Goal: Task Accomplishment & Management: Manage account settings

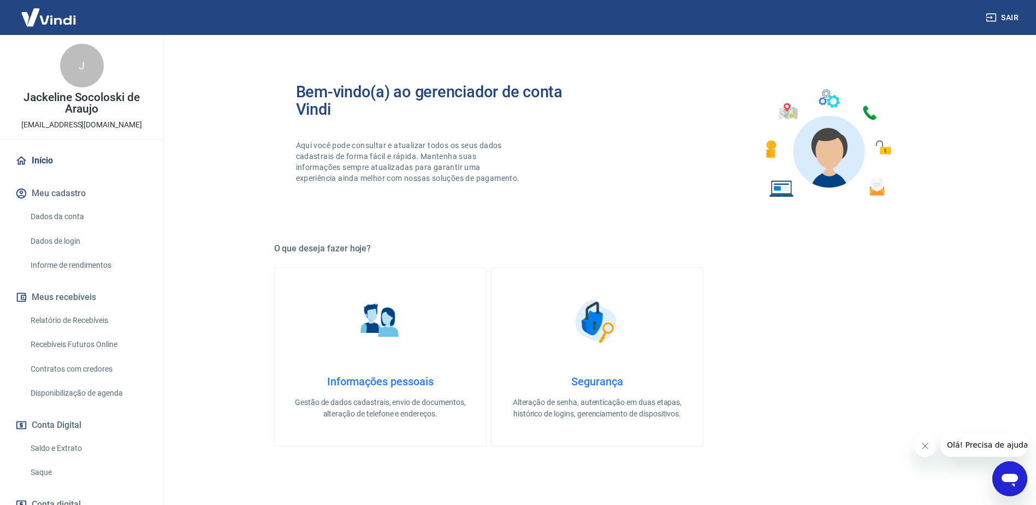
scroll to position [347, 0]
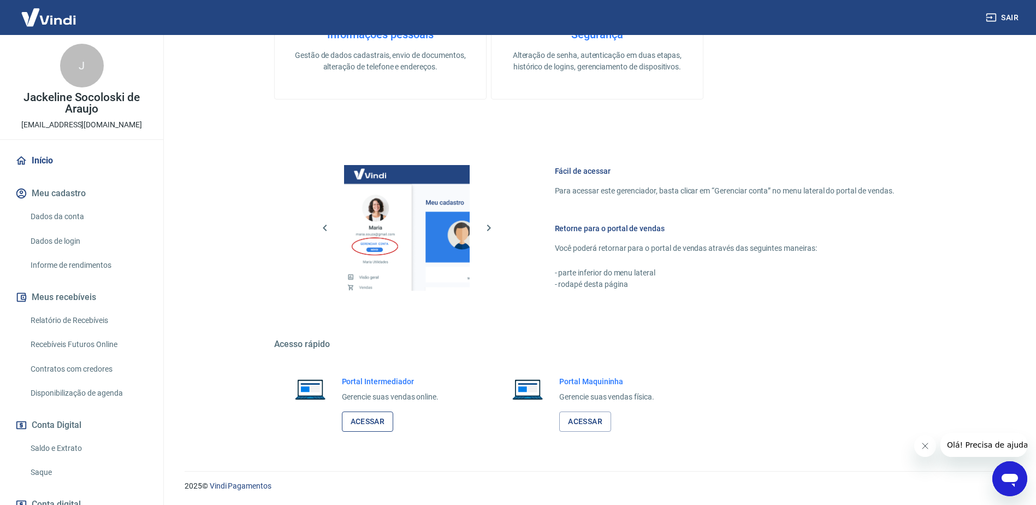
click at [372, 421] on link "Acessar" at bounding box center [368, 421] width 52 height 20
click at [50, 465] on link "Saque" at bounding box center [88, 472] width 124 height 22
